Goal: Task Accomplishment & Management: Use online tool/utility

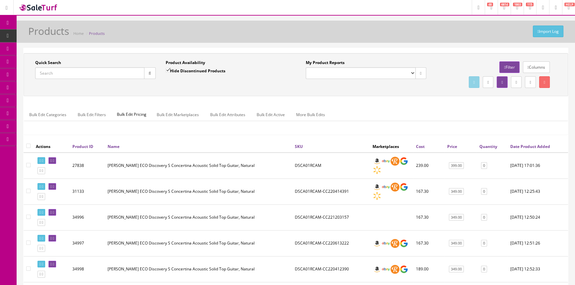
click at [87, 70] on input "Quick Search" at bounding box center [89, 73] width 109 height 12
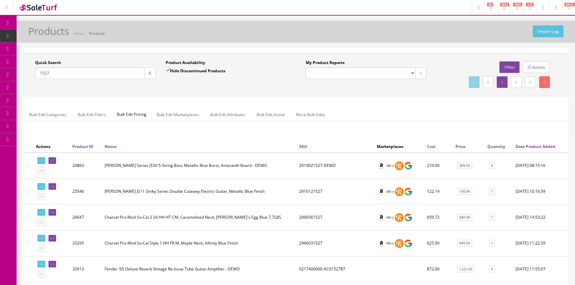
type input "1527"
click at [167, 69] on input "Hide Discontinued Products" at bounding box center [168, 70] width 4 height 4
checkbox input "false"
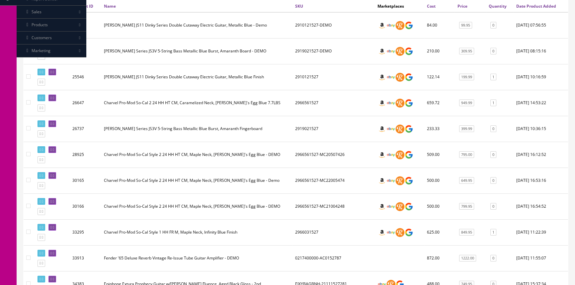
scroll to position [45, 0]
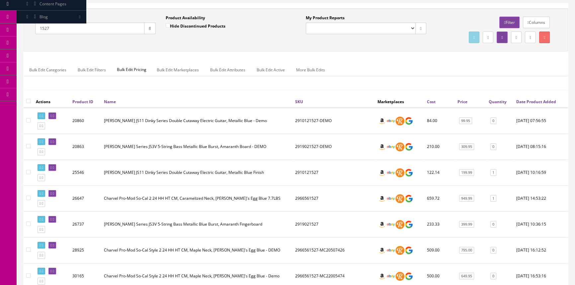
drag, startPoint x: 56, startPoint y: 30, endPoint x: 33, endPoint y: 37, distance: 24.3
click at [33, 37] on div "Quick Search 1527 Date From" at bounding box center [95, 27] width 130 height 24
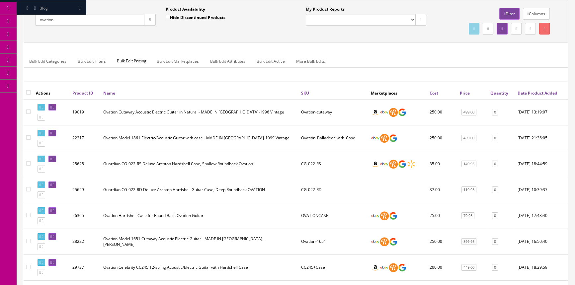
scroll to position [0, 0]
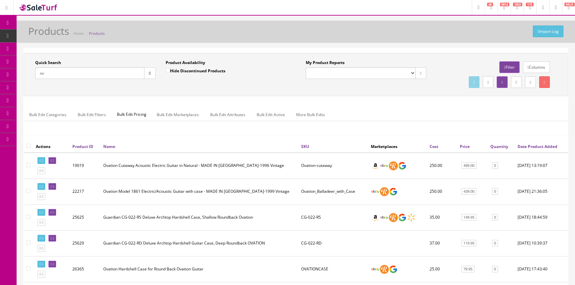
type input "o"
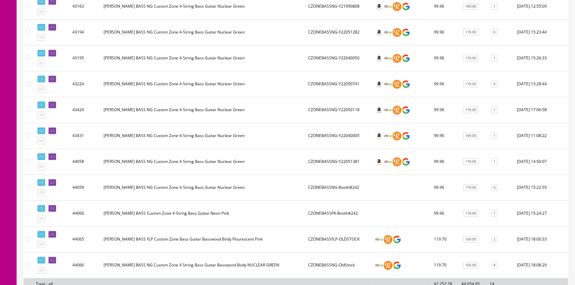
scroll to position [483, 0]
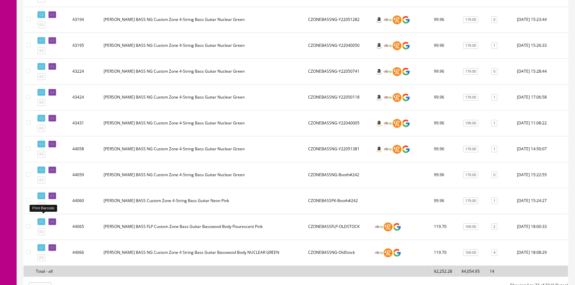
type input "czonebass"
click at [40, 220] on icon at bounding box center [40, 222] width 1 height 4
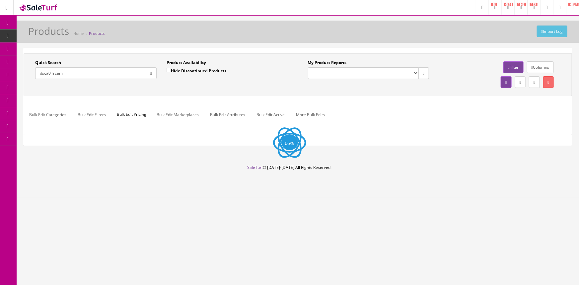
click at [88, 71] on input "dsca01rcam" at bounding box center [90, 73] width 110 height 12
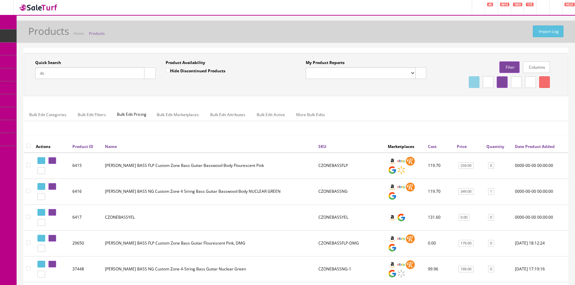
type input "d"
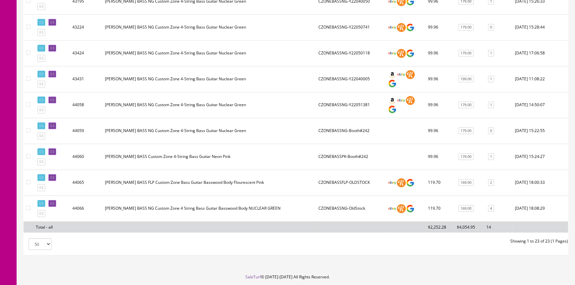
scroll to position [544, 0]
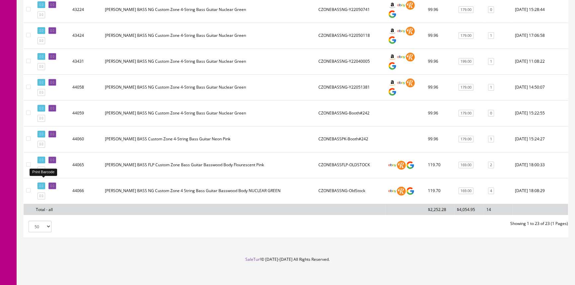
click at [40, 184] on icon at bounding box center [40, 186] width 1 height 4
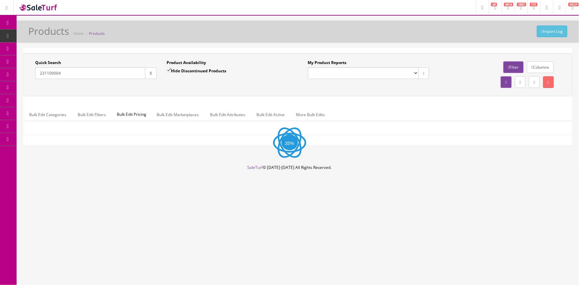
click at [67, 74] on input "231109004" at bounding box center [90, 73] width 110 height 12
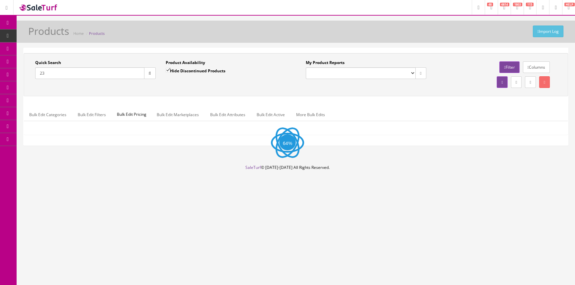
type input "2"
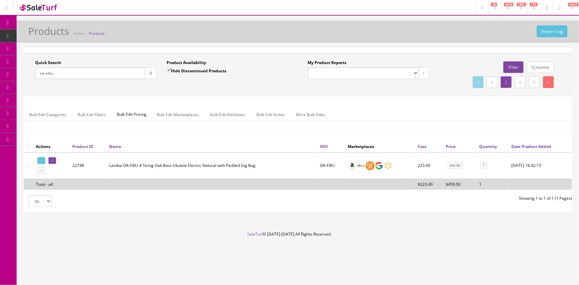
type input "oa-ebu"
click at [170, 70] on input "Hide Discontinued Products" at bounding box center [169, 70] width 4 height 4
checkbox input "false"
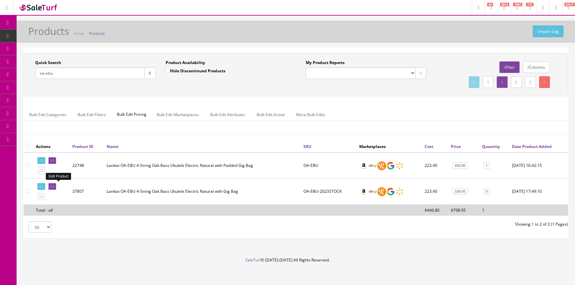
click at [52, 186] on icon at bounding box center [50, 187] width 1 height 4
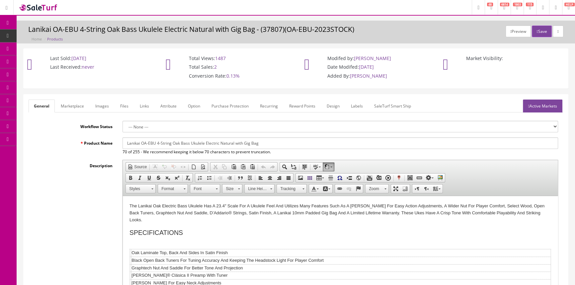
click at [101, 104] on link "Images" at bounding box center [102, 106] width 24 height 13
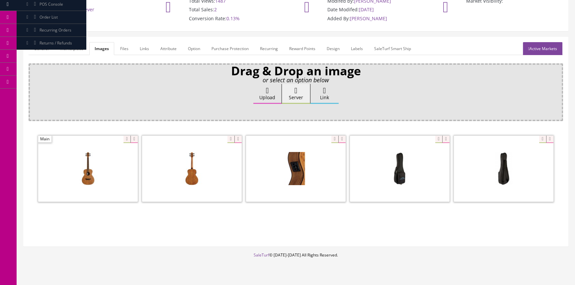
scroll to position [60, 0]
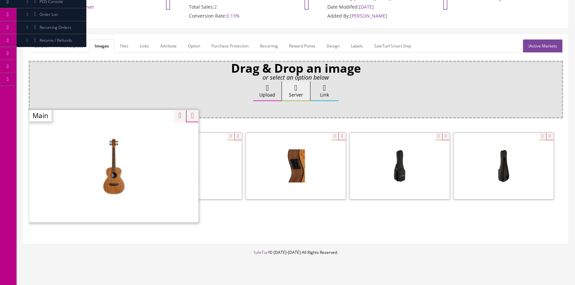
click at [120, 134] on div "Zoom" at bounding box center [113, 166] width 169 height 113
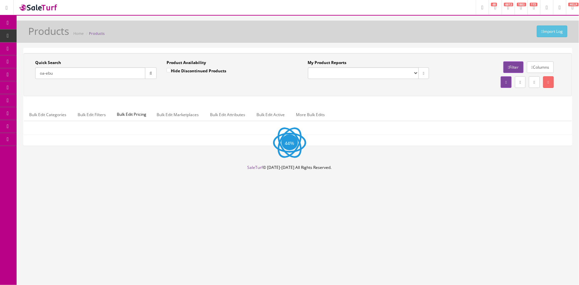
click at [85, 77] on input "oa-ebu" at bounding box center [90, 73] width 110 height 12
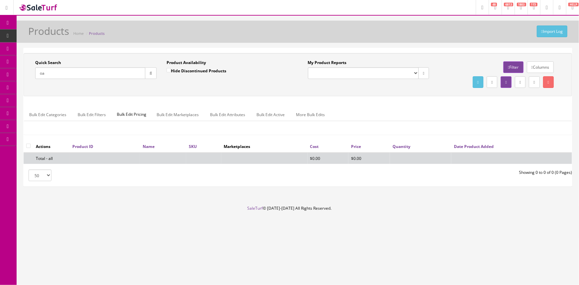
type input "o"
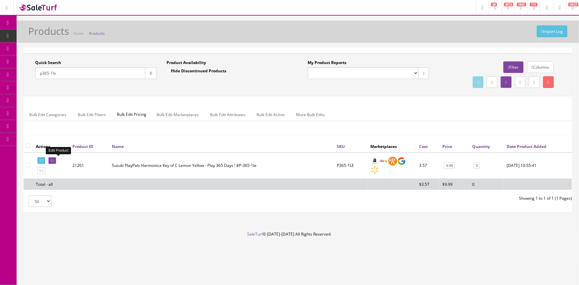
type input "p365-1le"
click at [54, 160] on icon at bounding box center [53, 161] width 1 height 4
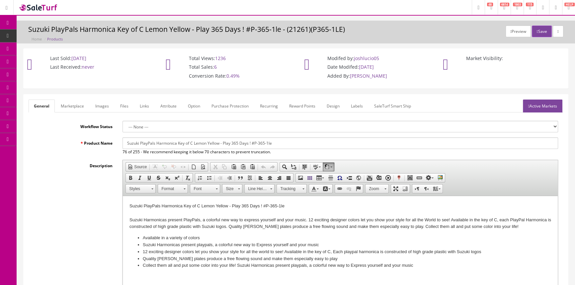
click at [100, 103] on link "Images" at bounding box center [102, 106] width 24 height 13
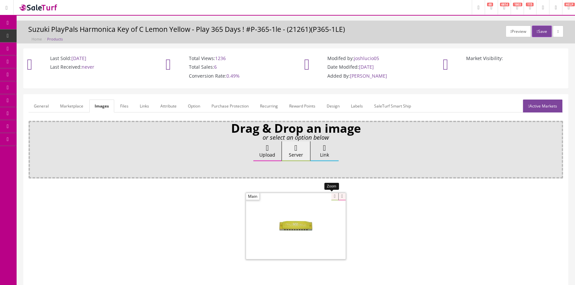
click at [331, 197] on div at bounding box center [296, 226] width 100 height 66
